Goal: Task Accomplishment & Management: Manage account settings

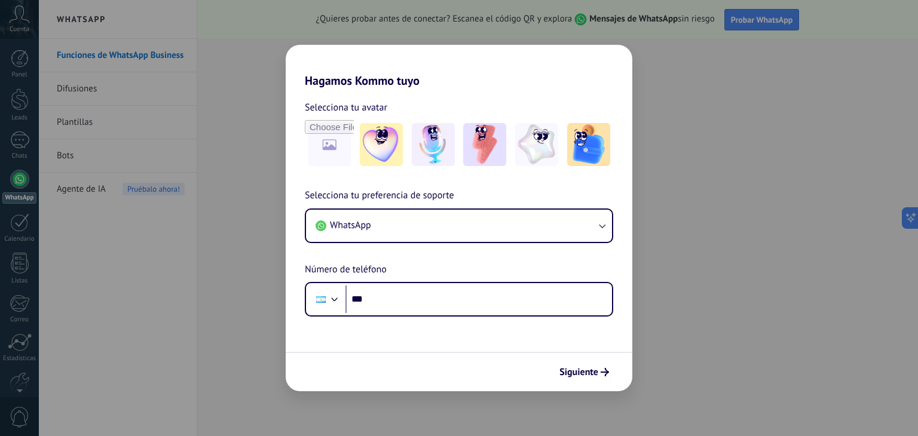
click at [698, 111] on div "Hagamos Kommo tuyo Selecciona tu avatar Selecciona tu preferencia de soporte Wh…" at bounding box center [459, 218] width 918 height 436
click at [317, 25] on div "Hagamos Kommo tuyo Selecciona tu avatar Selecciona tu preferencia de soporte Wh…" at bounding box center [459, 218] width 918 height 436
click at [674, 99] on div "Hagamos Kommo tuyo Selecciona tu avatar Selecciona tu preferencia de soporte Wh…" at bounding box center [459, 218] width 918 height 436
click at [778, 176] on div "Hagamos Kommo tuyo Selecciona tu avatar Selecciona tu preferencia de soporte Wh…" at bounding box center [459, 218] width 918 height 436
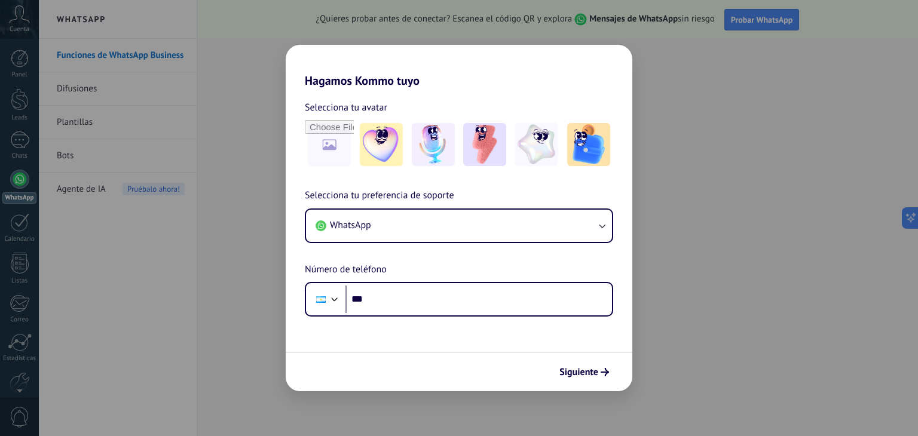
click at [760, 173] on div "Hagamos Kommo tuyo Selecciona tu avatar Selecciona tu preferencia de soporte Wh…" at bounding box center [459, 218] width 918 height 436
click at [276, 17] on div "Hagamos Kommo tuyo Selecciona tu avatar Selecciona tu preferencia de soporte Wh…" at bounding box center [459, 218] width 918 height 436
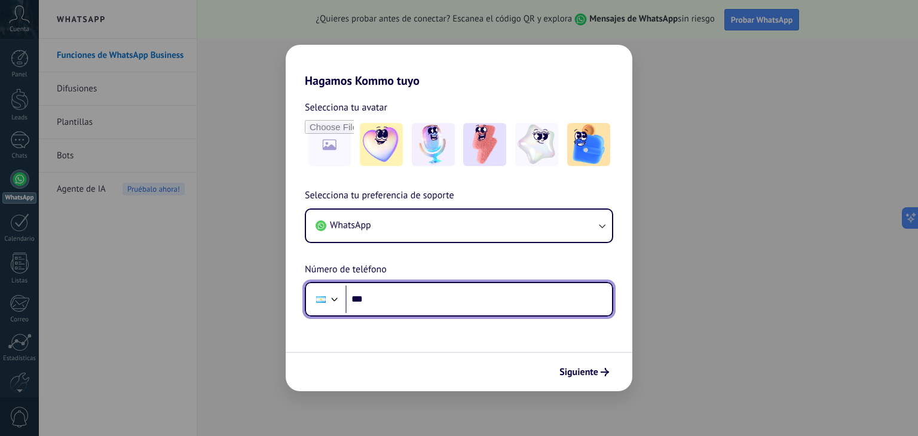
click at [448, 299] on input "***" at bounding box center [479, 299] width 267 height 27
click at [431, 302] on input "***" at bounding box center [479, 299] width 267 height 27
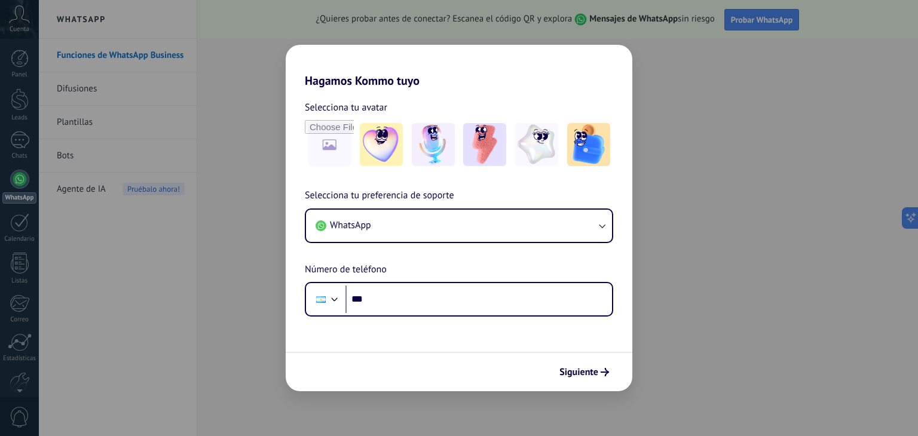
click at [710, 146] on div "Hagamos Kommo tuyo Selecciona tu avatar Selecciona tu preferencia de soporte Wh…" at bounding box center [459, 218] width 918 height 436
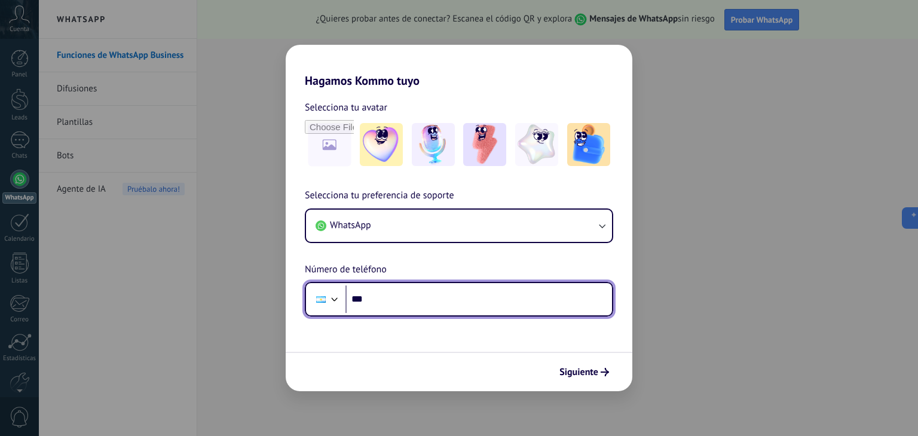
click at [436, 301] on input "***" at bounding box center [479, 299] width 267 height 27
type input "**********"
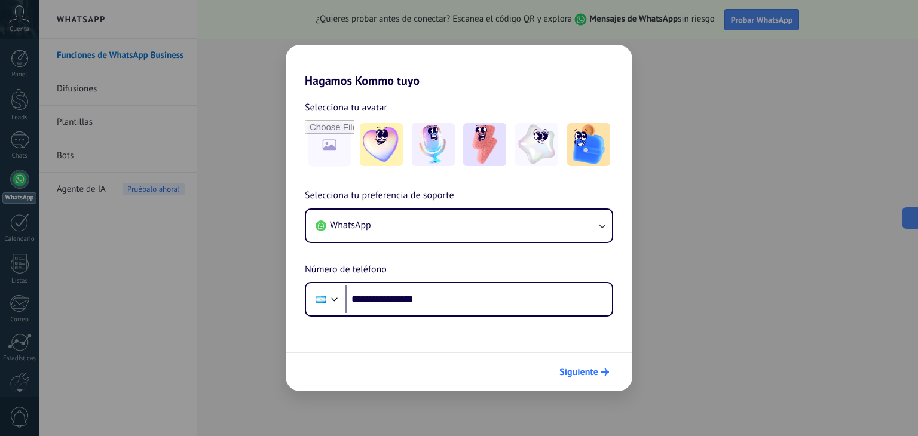
click at [587, 369] on span "Siguiente" at bounding box center [579, 372] width 39 height 8
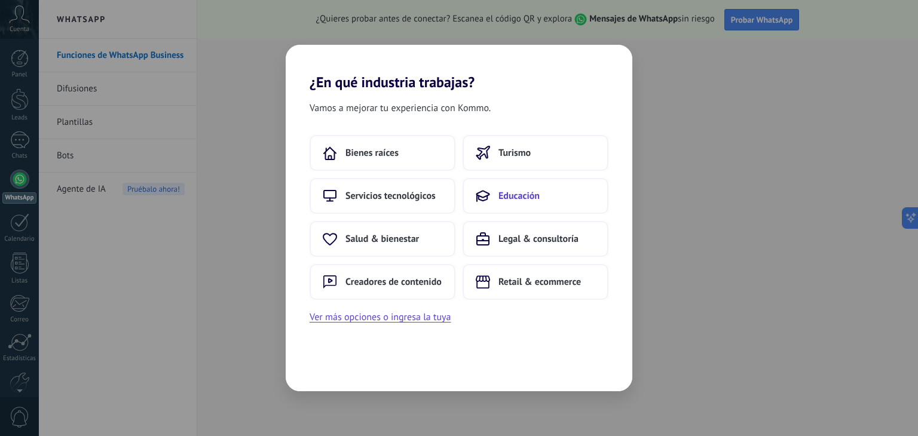
click at [532, 194] on span "Educación" at bounding box center [519, 196] width 41 height 12
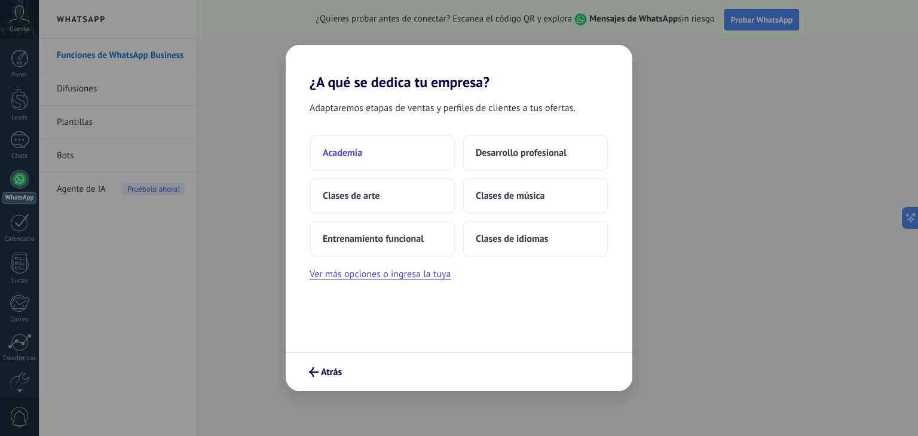
click at [356, 151] on span "Academia" at bounding box center [342, 153] width 39 height 12
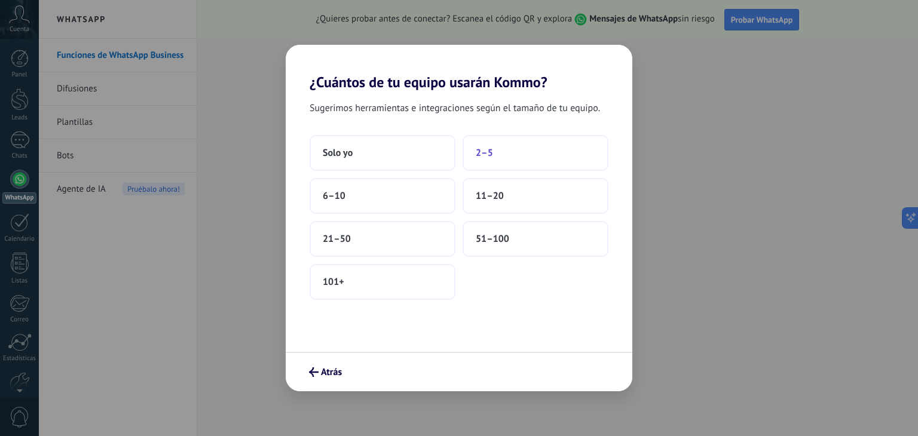
click at [493, 155] on span "2–5" at bounding box center [484, 153] width 17 height 12
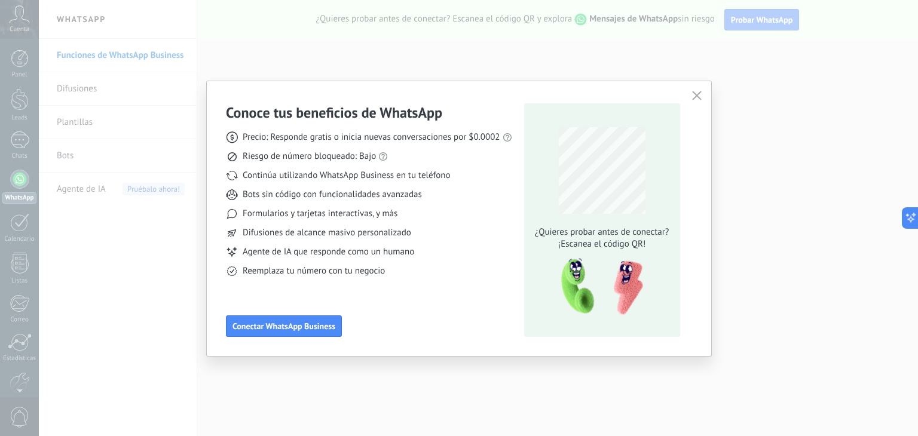
click at [698, 94] on icon "button" at bounding box center [697, 96] width 10 height 10
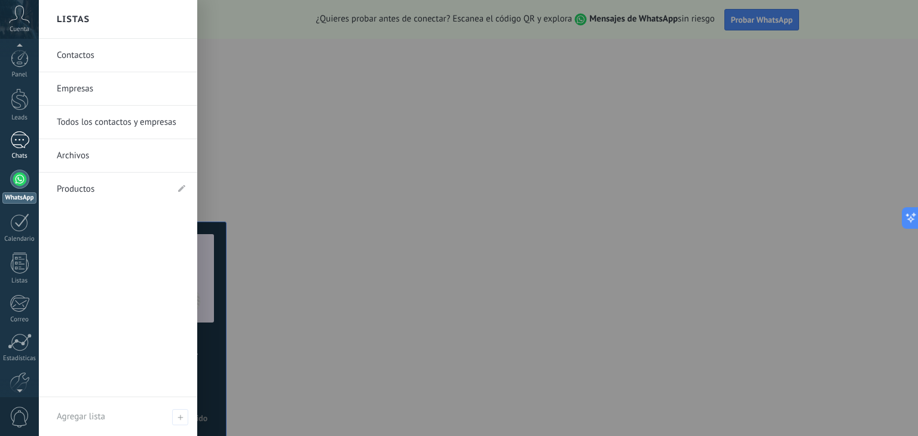
click at [15, 139] on div at bounding box center [19, 140] width 19 height 17
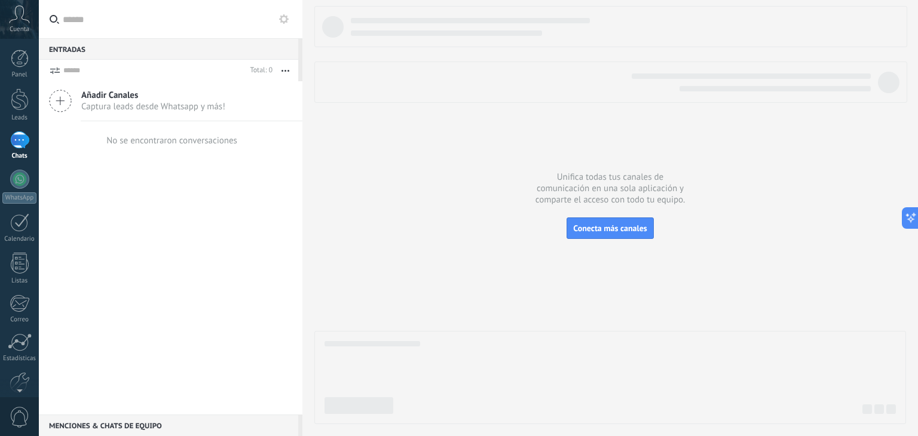
click at [135, 100] on span "Añadir Canales" at bounding box center [153, 95] width 144 height 11
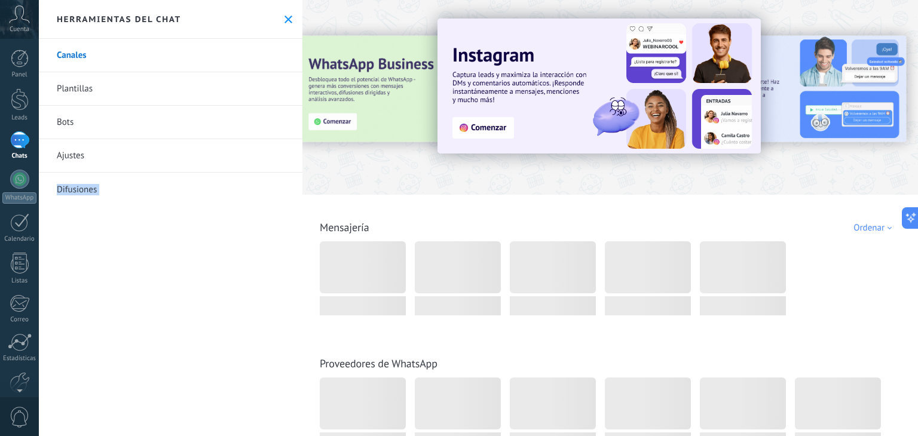
drag, startPoint x: 598, startPoint y: 236, endPoint x: 300, endPoint y: 161, distance: 306.9
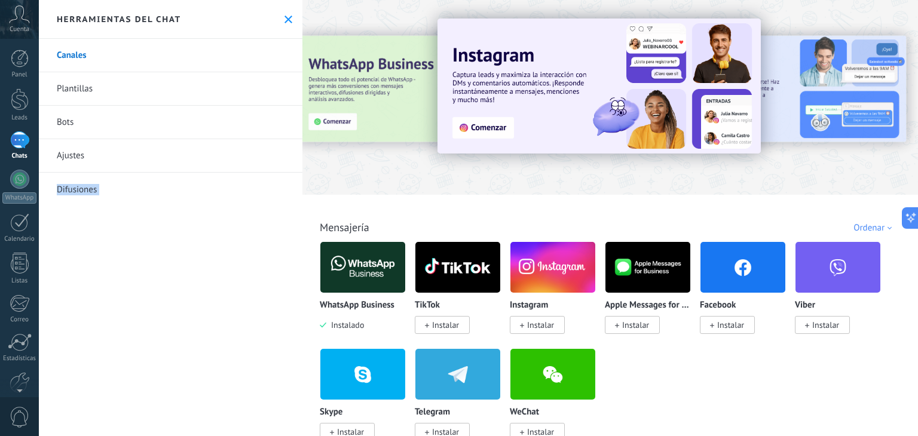
click at [539, 325] on span "Instalar" at bounding box center [540, 325] width 27 height 11
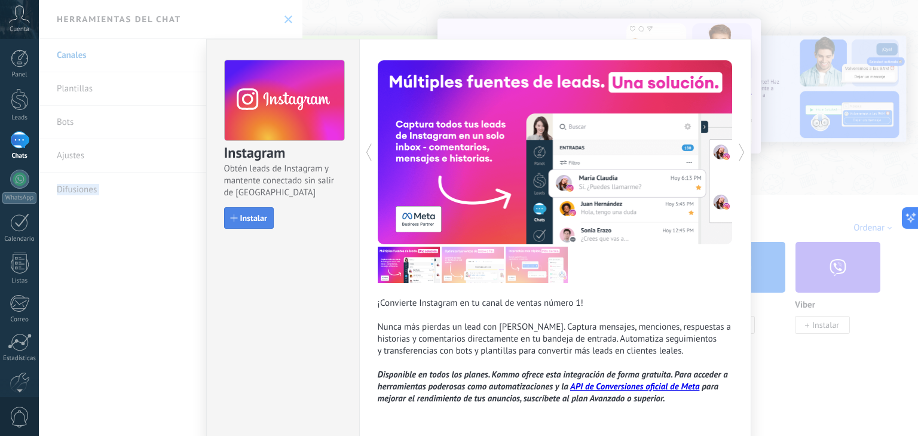
click at [243, 219] on span "Instalar" at bounding box center [253, 218] width 27 height 8
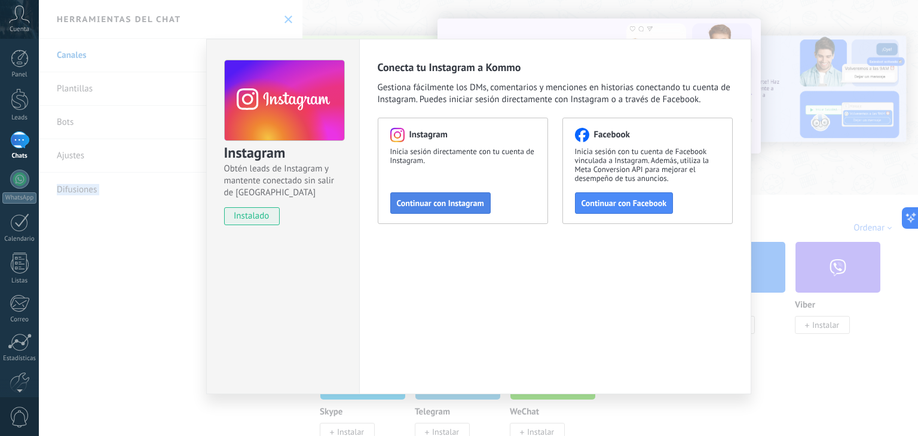
click at [456, 204] on span "Continuar con Instagram" at bounding box center [440, 203] width 87 height 8
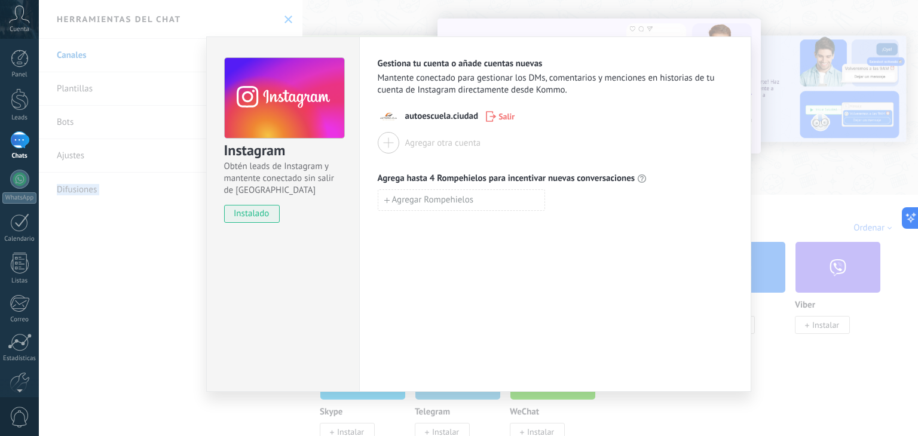
scroll to position [3, 0]
click at [773, 161] on div "Instagram Obtén leads de Instagram y mantente conectado sin salir de Kommo inst…" at bounding box center [478, 218] width 879 height 436
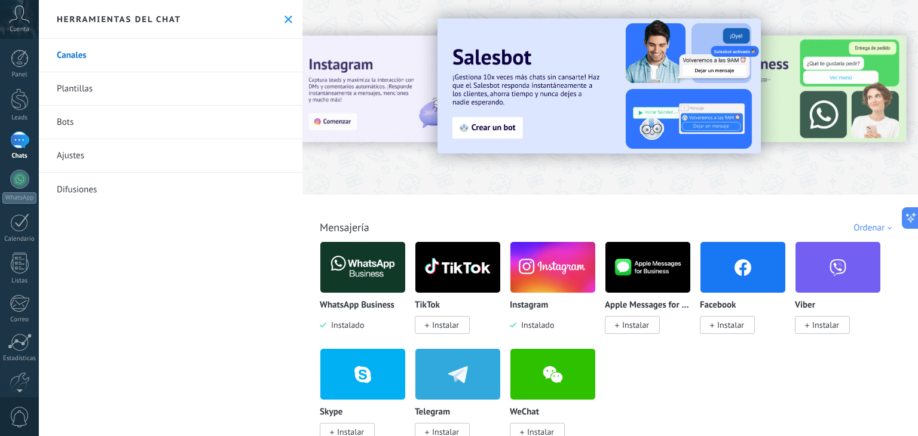
click at [737, 326] on span "Instalar" at bounding box center [730, 325] width 27 height 11
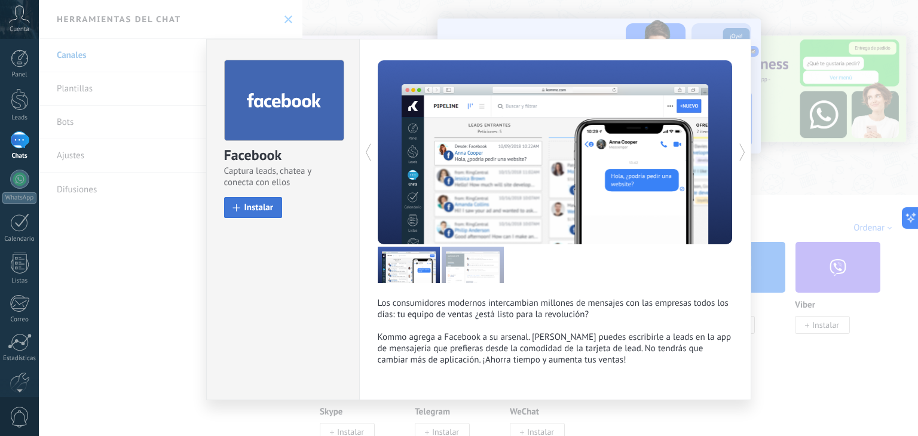
click at [264, 209] on span "Instalar" at bounding box center [259, 207] width 29 height 9
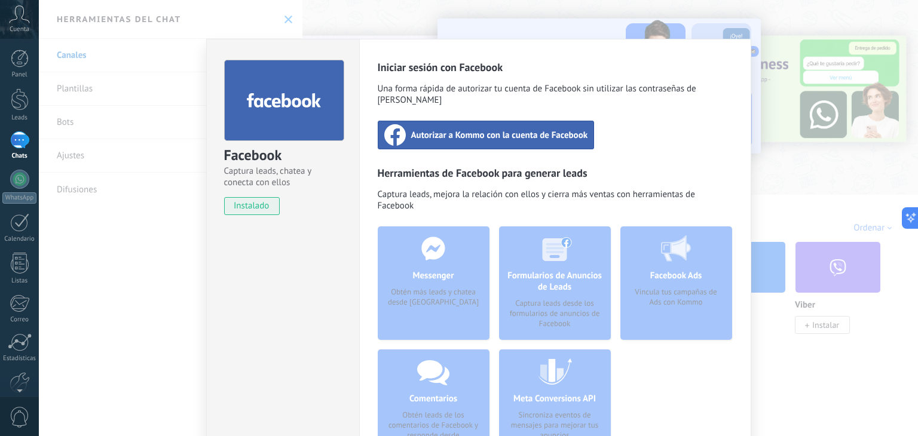
click at [459, 129] on span "Autorizar a Kommo con la cuenta de Facebook" at bounding box center [499, 135] width 177 height 12
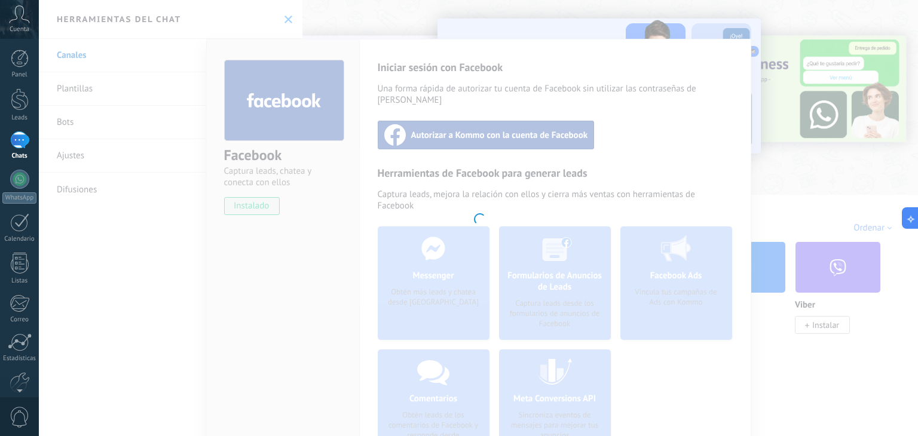
click at [786, 99] on div at bounding box center [478, 218] width 879 height 436
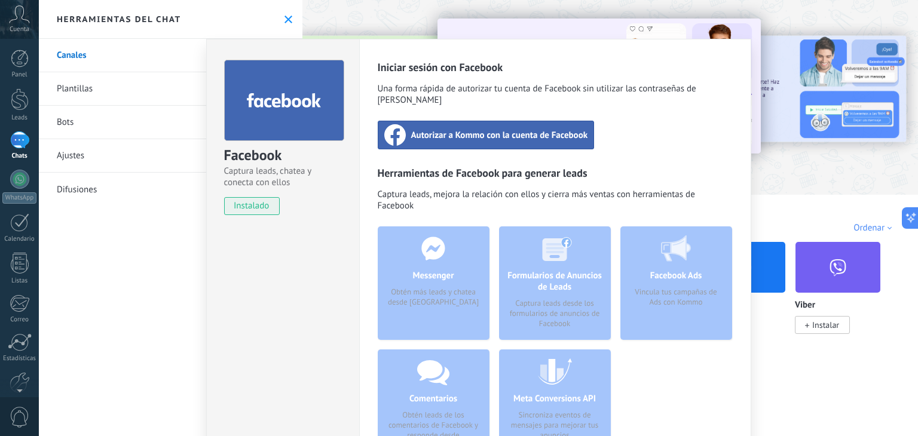
click at [493, 129] on span "Autorizar a Kommo con la cuenta de Facebook" at bounding box center [499, 135] width 177 height 12
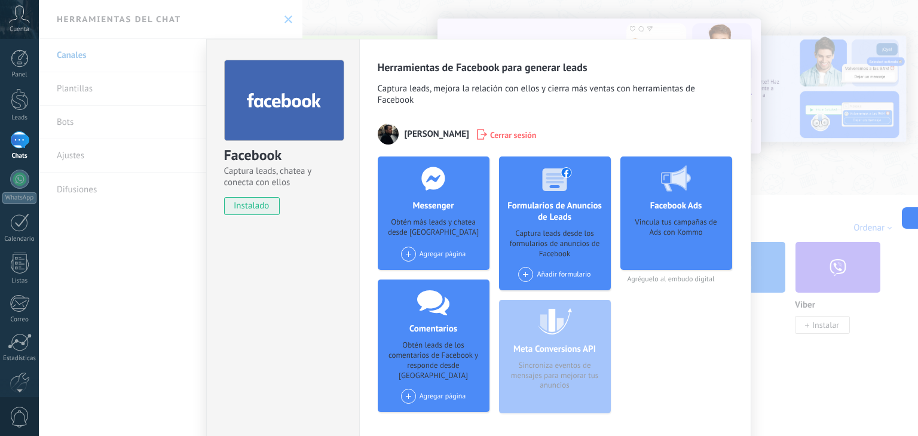
click at [782, 91] on div "Facebook Captura leads, chatea y conecta con ellos instalado Desinstalar Herram…" at bounding box center [478, 218] width 879 height 436
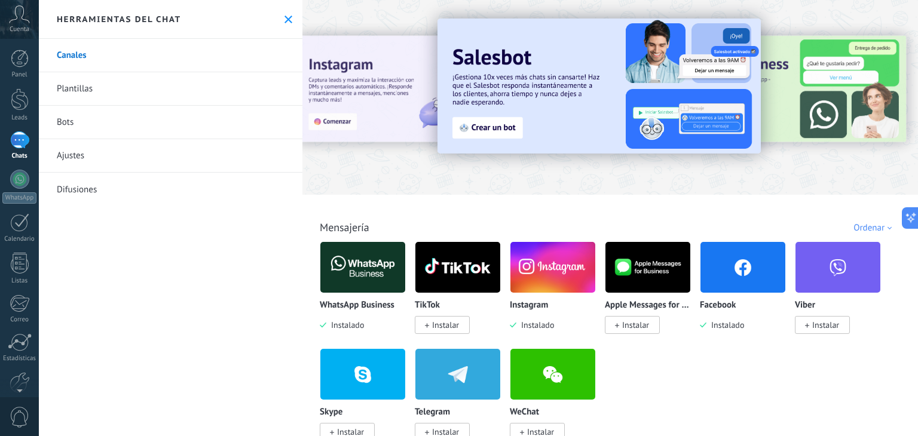
click at [17, 149] on div at bounding box center [19, 140] width 19 height 17
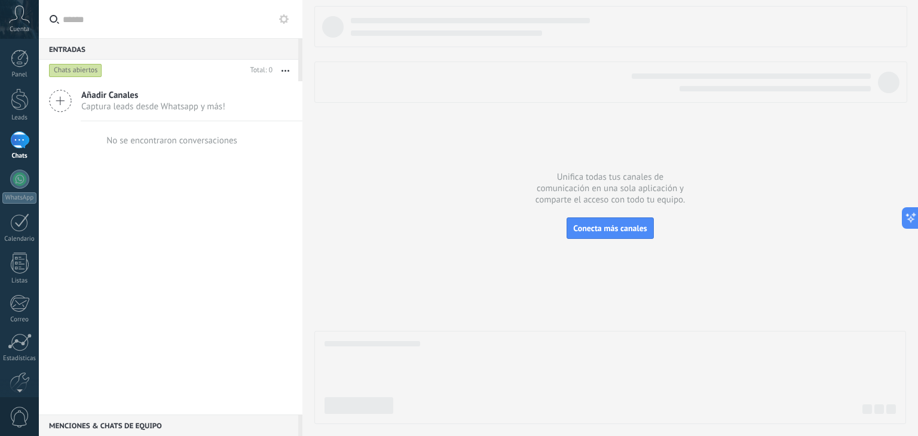
click at [172, 146] on div "No se encontraron conversaciones" at bounding box center [170, 140] width 133 height 38
click at [288, 71] on use "button" at bounding box center [286, 71] width 8 height 2
click at [16, 143] on div at bounding box center [19, 140] width 19 height 17
click at [78, 74] on div "Chats abiertos" at bounding box center [75, 70] width 53 height 14
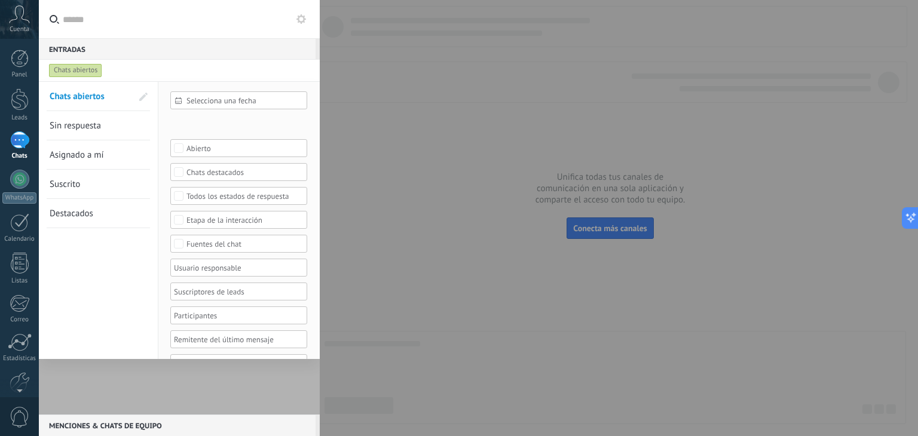
click at [78, 74] on div "Chats abiertos" at bounding box center [75, 70] width 53 height 14
click at [430, 149] on div at bounding box center [459, 218] width 918 height 436
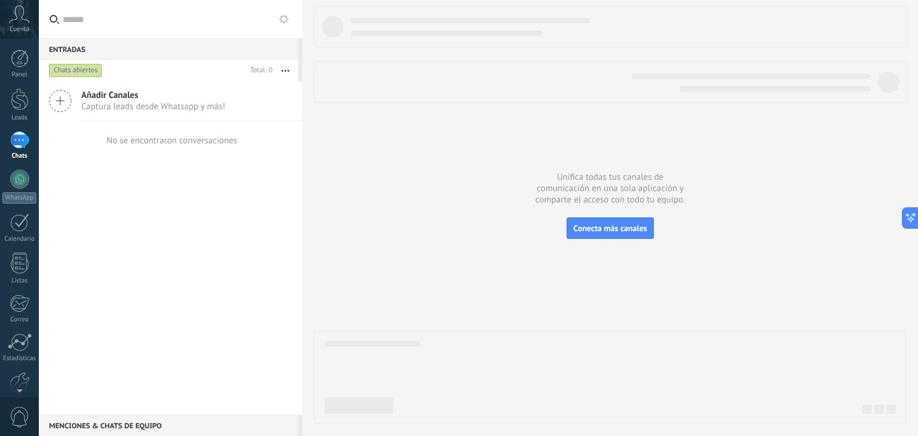
click at [14, 19] on icon at bounding box center [19, 14] width 21 height 18
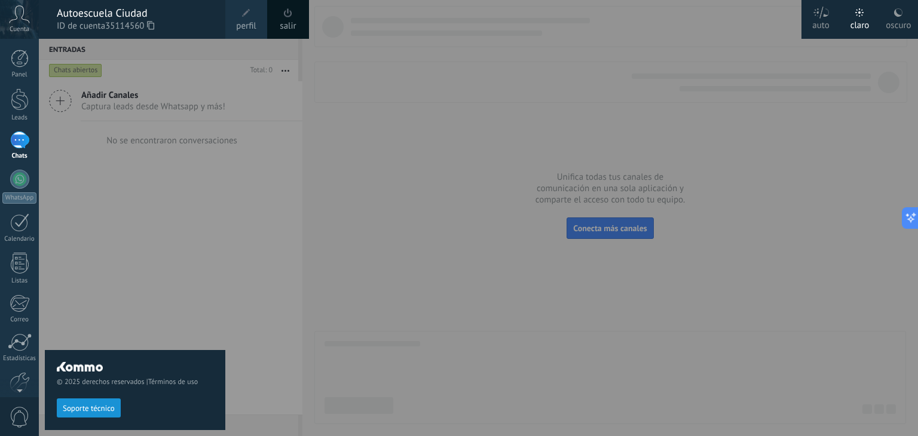
click at [224, 204] on div "© 2025 derechos reservados | Términos de uso Soporte técnico" at bounding box center [135, 238] width 181 height 398
drag, startPoint x: 221, startPoint y: 268, endPoint x: 176, endPoint y: 323, distance: 71.4
click at [210, 282] on div "© 2025 derechos reservados | Términos de uso Soporte técnico" at bounding box center [135, 238] width 181 height 398
click at [364, 138] on div at bounding box center [498, 218] width 918 height 436
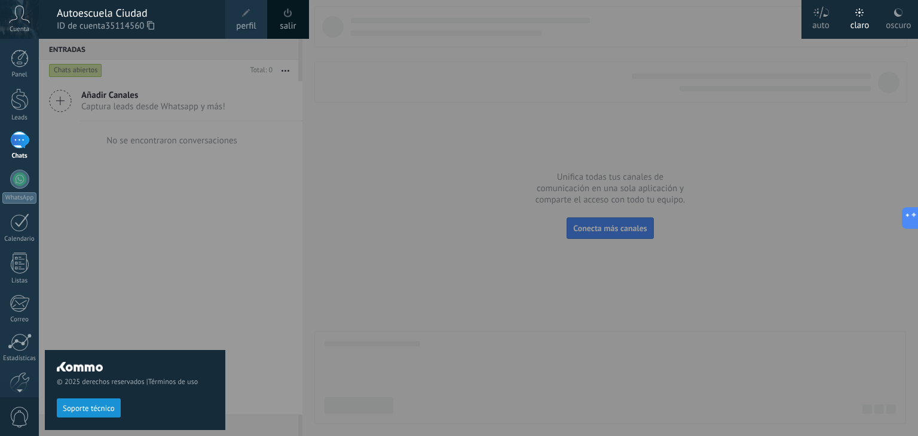
click at [398, 34] on div at bounding box center [498, 218] width 918 height 436
click at [389, 42] on div at bounding box center [498, 218] width 918 height 436
click at [36, 15] on div "Cuenta" at bounding box center [19, 19] width 39 height 39
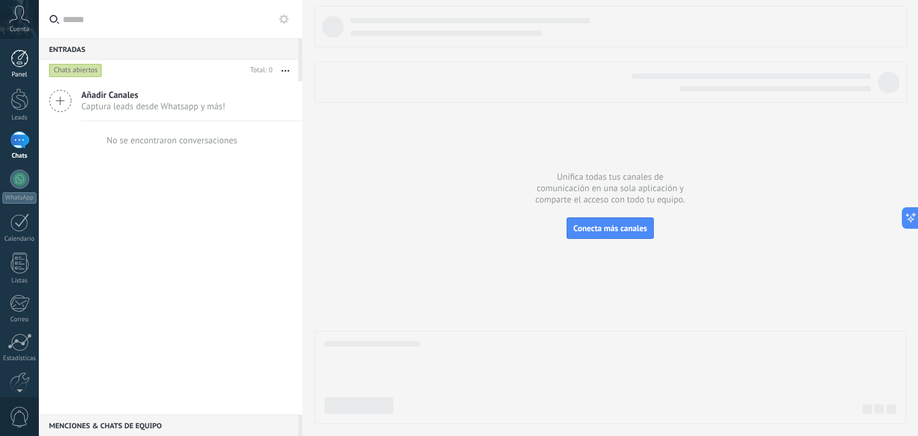
click at [21, 63] on div at bounding box center [20, 59] width 18 height 18
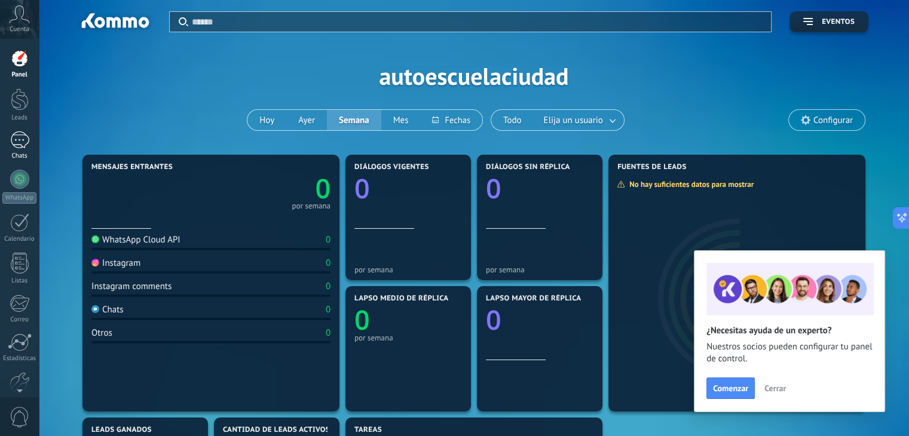
click at [22, 142] on div at bounding box center [19, 140] width 19 height 17
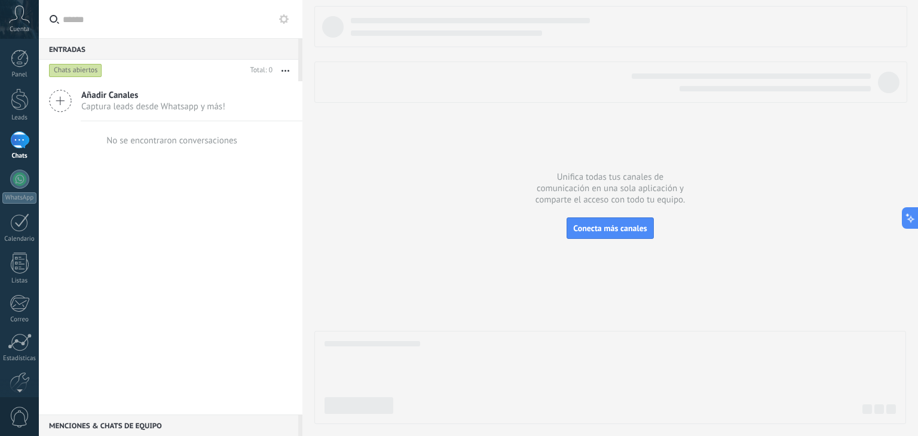
click at [174, 105] on span "Captura leads desde Whatsapp y más!" at bounding box center [153, 106] width 144 height 11
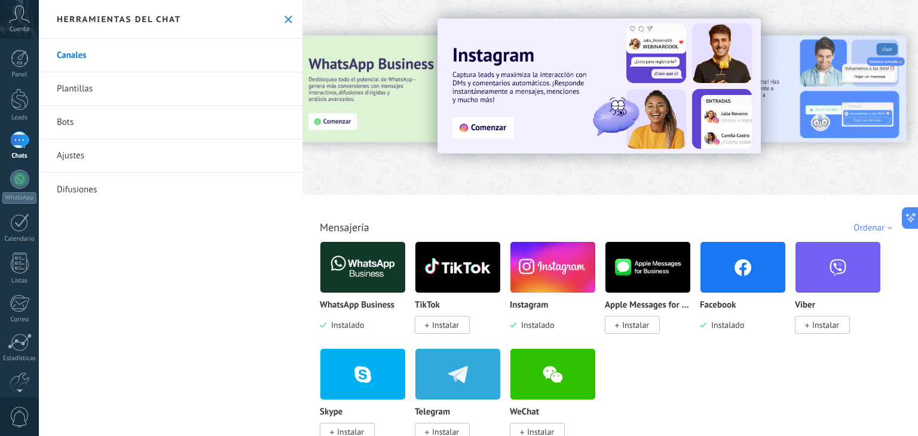
click at [538, 266] on img at bounding box center [553, 268] width 85 height 58
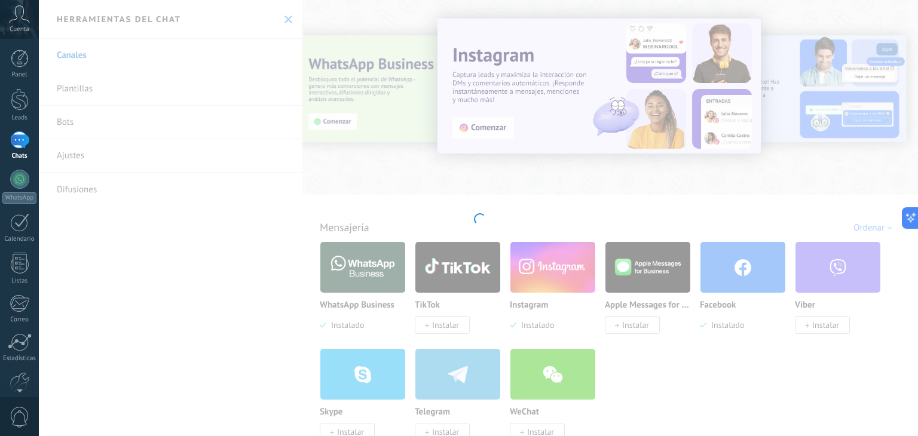
click at [535, 319] on div "Instagram Obtén leads de Instagram y mantente conectado sin salir de Kommo Inst…" at bounding box center [478, 218] width 879 height 436
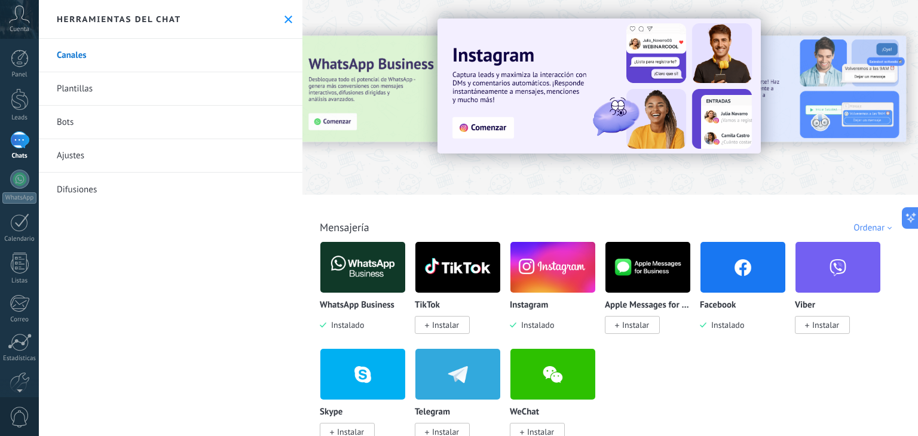
click at [534, 311] on p "Instagram" at bounding box center [529, 306] width 38 height 10
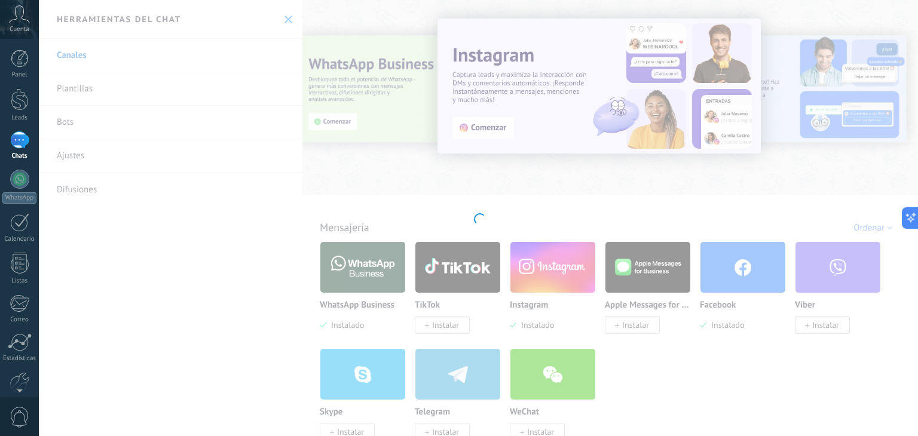
click at [536, 270] on div "Instagram Obtén leads de Instagram y mantente conectado sin salir de Kommo Inst…" at bounding box center [478, 218] width 879 height 436
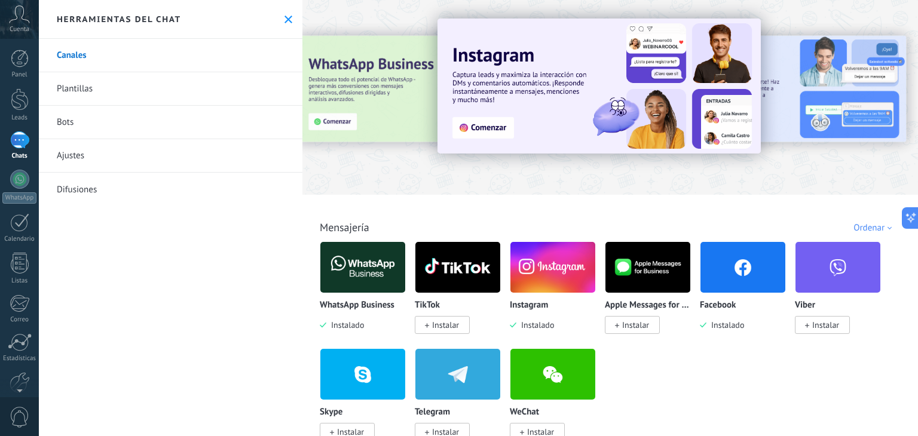
click at [536, 271] on img at bounding box center [553, 268] width 85 height 58
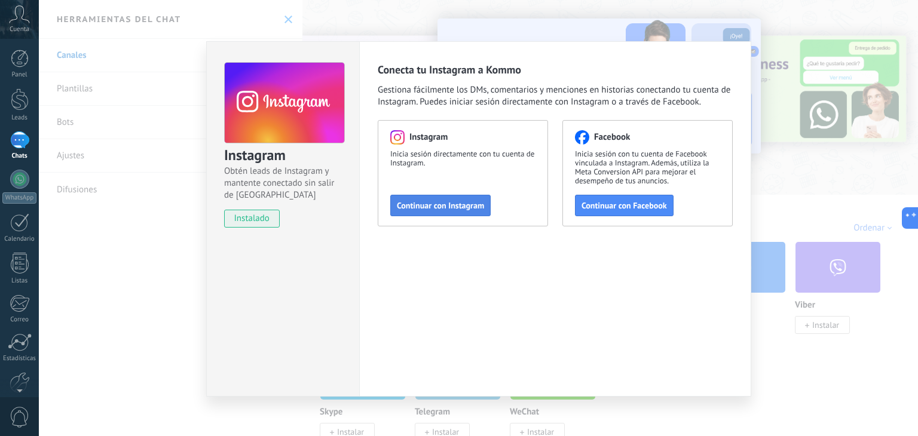
click at [442, 206] on span "Continuar con Instagram" at bounding box center [440, 205] width 87 height 8
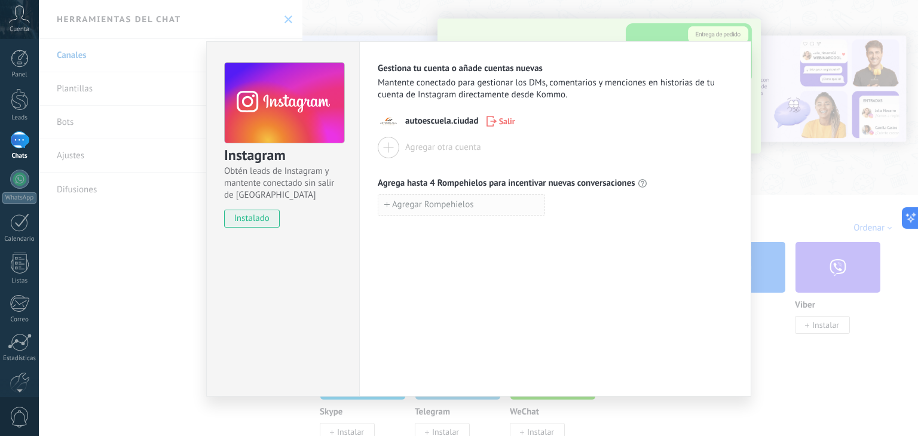
click at [451, 207] on span "Agregar Rompehielos" at bounding box center [433, 205] width 82 height 8
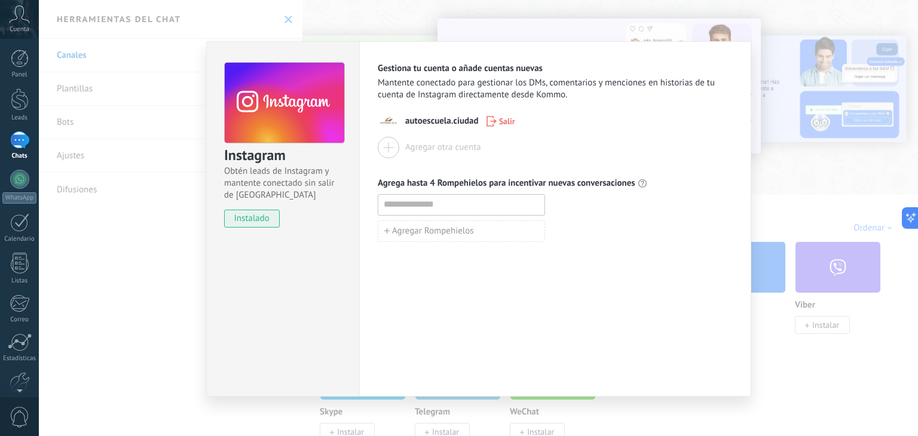
click at [459, 209] on input at bounding box center [461, 204] width 166 height 19
type input "*****"
drag, startPoint x: 514, startPoint y: 247, endPoint x: 528, endPoint y: 258, distance: 17.5
click at [517, 247] on div "Gestiona tu cuenta o añade cuentas nuevas Mantente conectado para gestionar los…" at bounding box center [555, 219] width 392 height 356
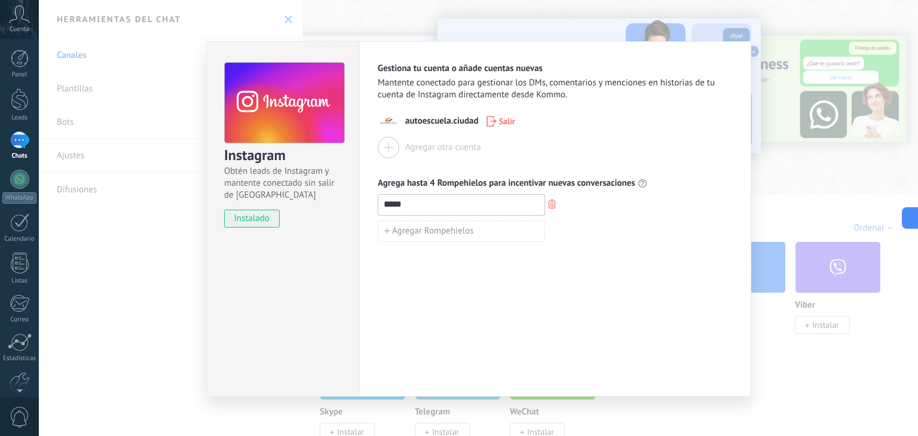
click at [554, 209] on button "button" at bounding box center [552, 205] width 14 height 16
click at [524, 206] on button "Agregar Rompehielos" at bounding box center [461, 205] width 167 height 22
drag, startPoint x: 568, startPoint y: 207, endPoint x: 580, endPoint y: 215, distance: 14.3
click at [571, 207] on div at bounding box center [555, 205] width 355 height 22
drag, startPoint x: 647, startPoint y: 263, endPoint x: 655, endPoint y: 276, distance: 14.5
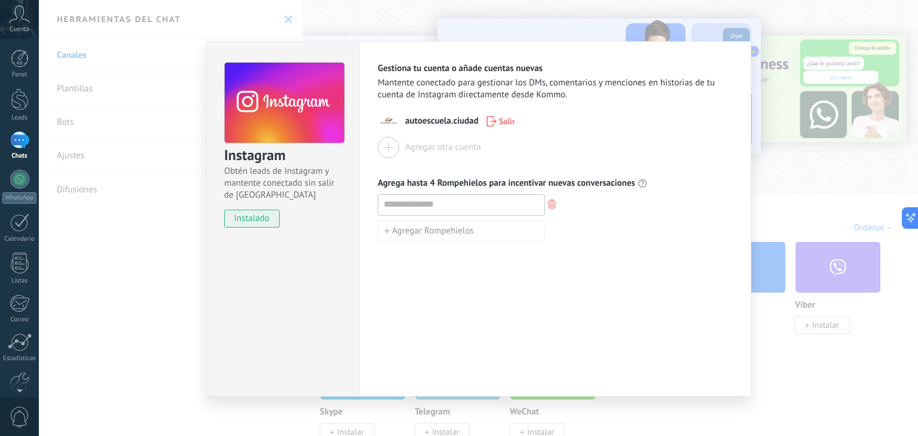
click at [649, 271] on div "Gestiona tu cuenta o añade cuentas nuevas Mantente conectado para gestionar los…" at bounding box center [555, 219] width 392 height 356
click at [88, 91] on div "Instagram Obtén leads de Instagram y mantente conectado sin salir de Kommo inst…" at bounding box center [478, 218] width 879 height 436
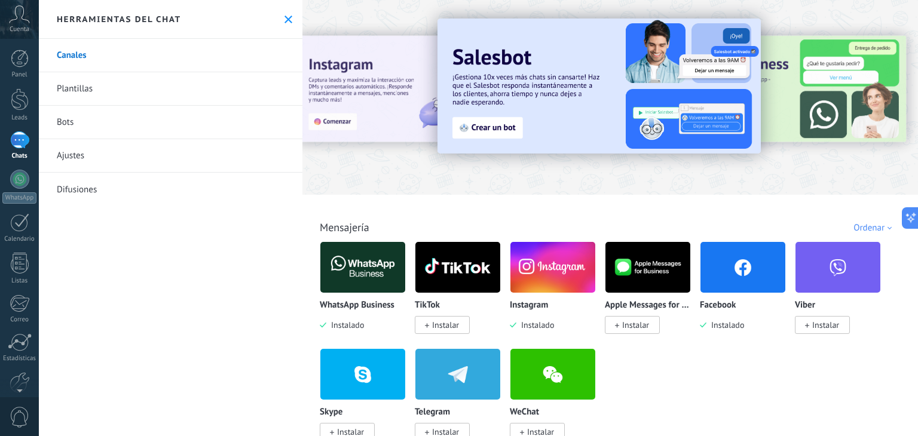
click at [86, 90] on link "Plantillas" at bounding box center [171, 88] width 264 height 33
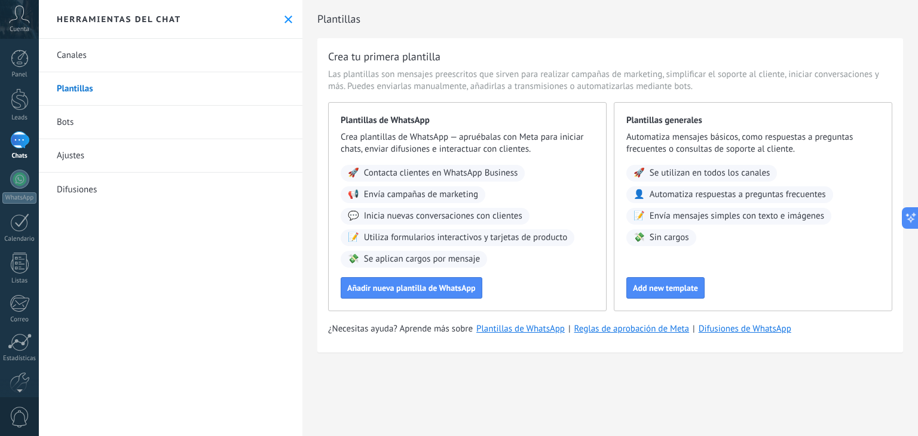
click at [84, 63] on link "Canales" at bounding box center [171, 55] width 264 height 33
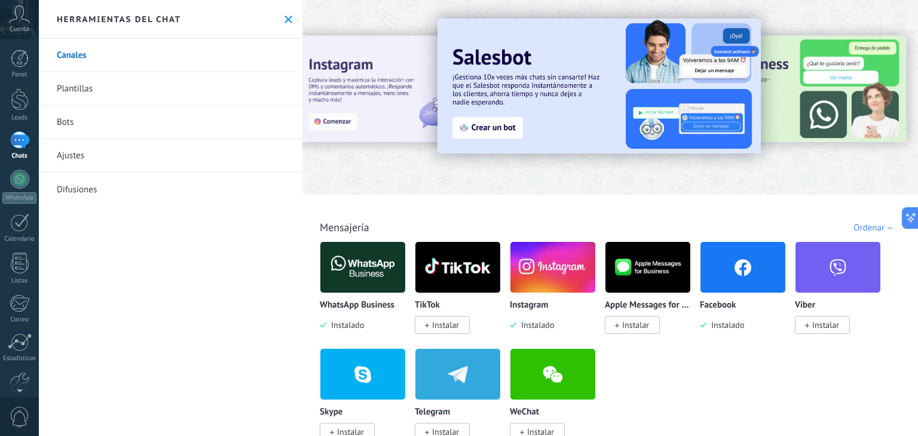
click at [17, 142] on div at bounding box center [19, 140] width 19 height 17
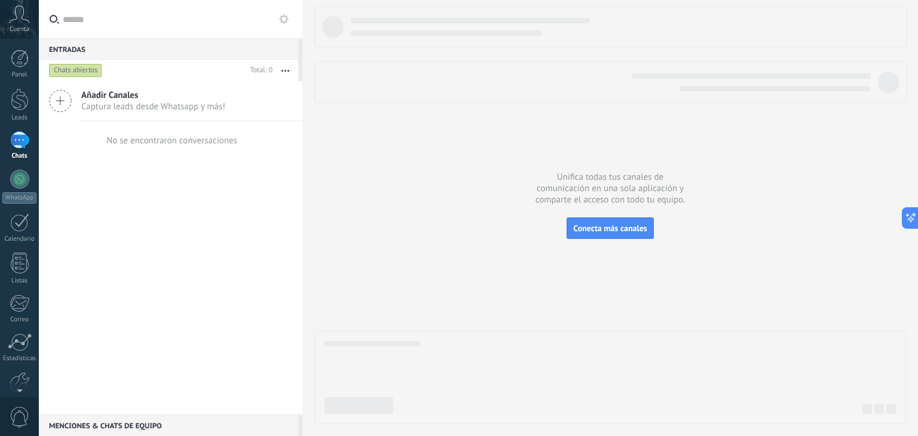
click at [285, 72] on button "button" at bounding box center [286, 71] width 26 height 22
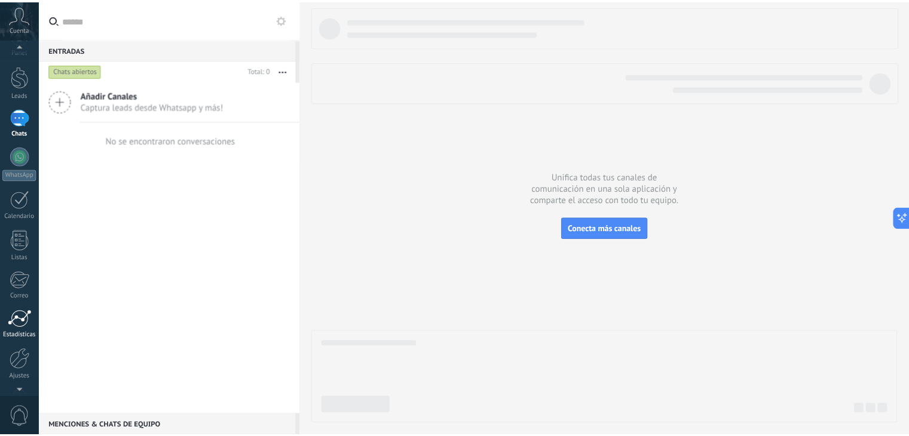
scroll to position [60, 0]
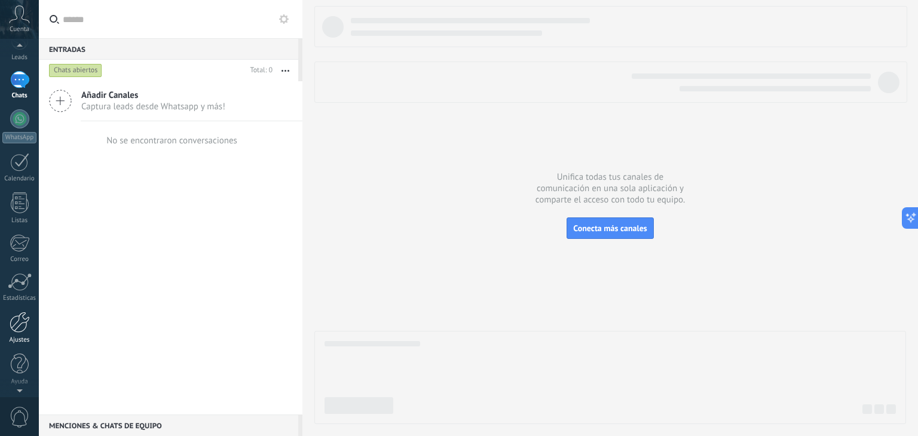
click at [21, 320] on div at bounding box center [20, 322] width 20 height 21
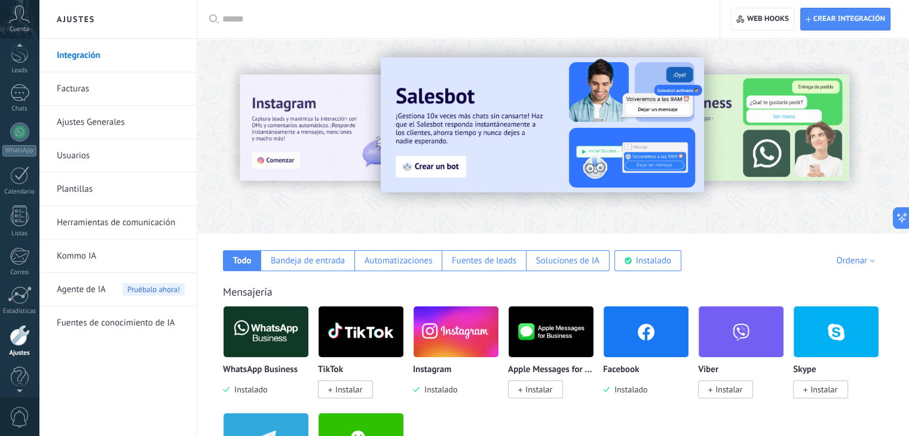
scroll to position [60, 0]
